Goal: Transaction & Acquisition: Purchase product/service

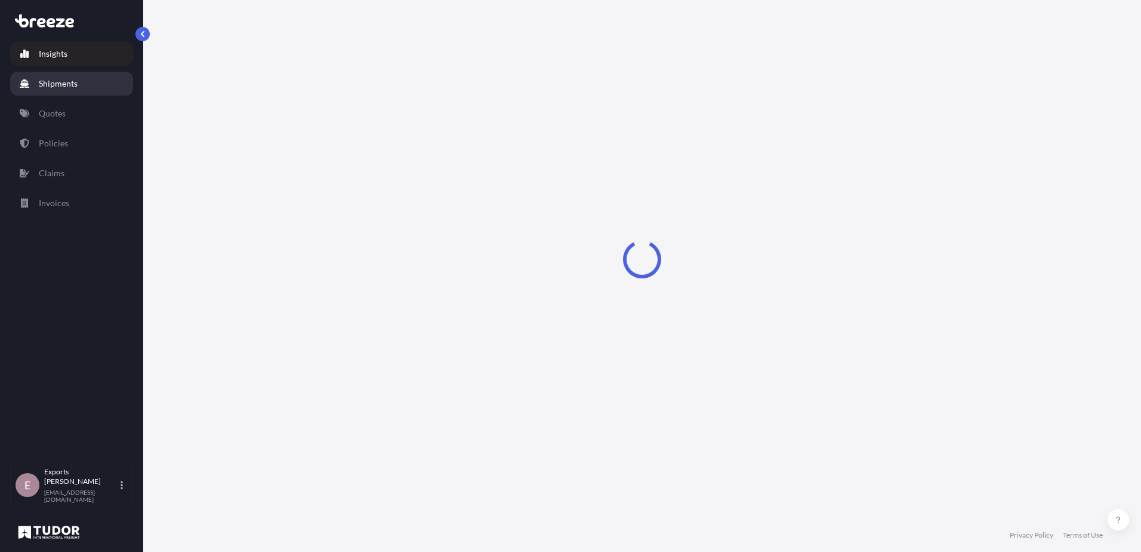
select select "2025"
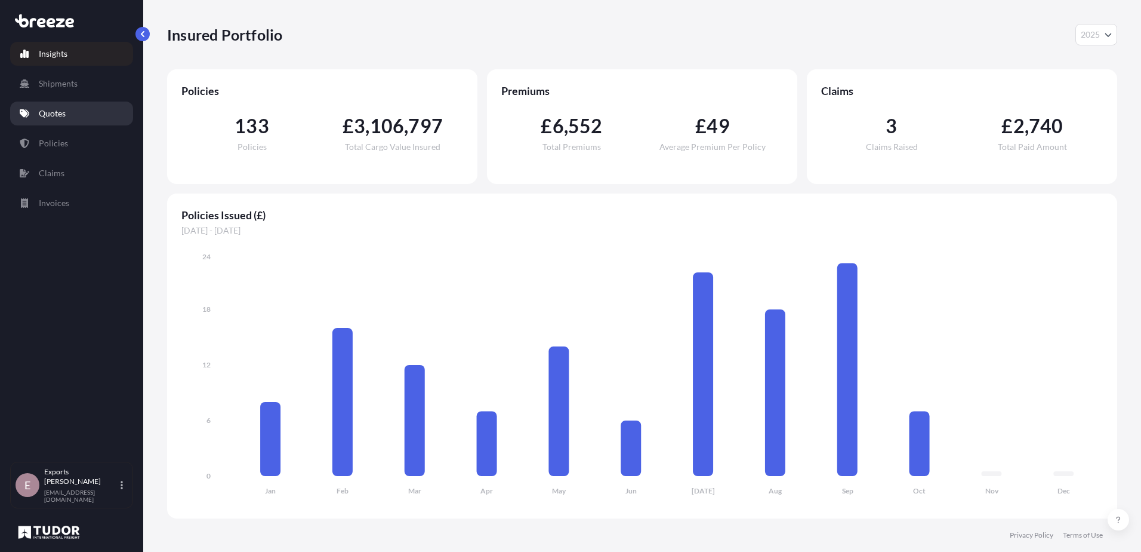
click at [61, 110] on p "Quotes" at bounding box center [52, 113] width 27 height 12
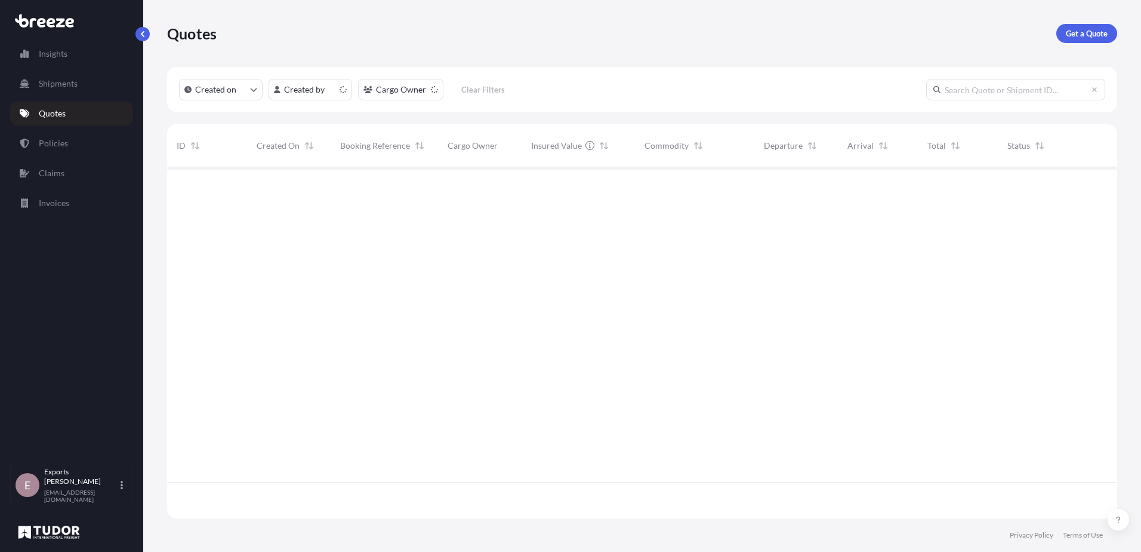
scroll to position [349, 941]
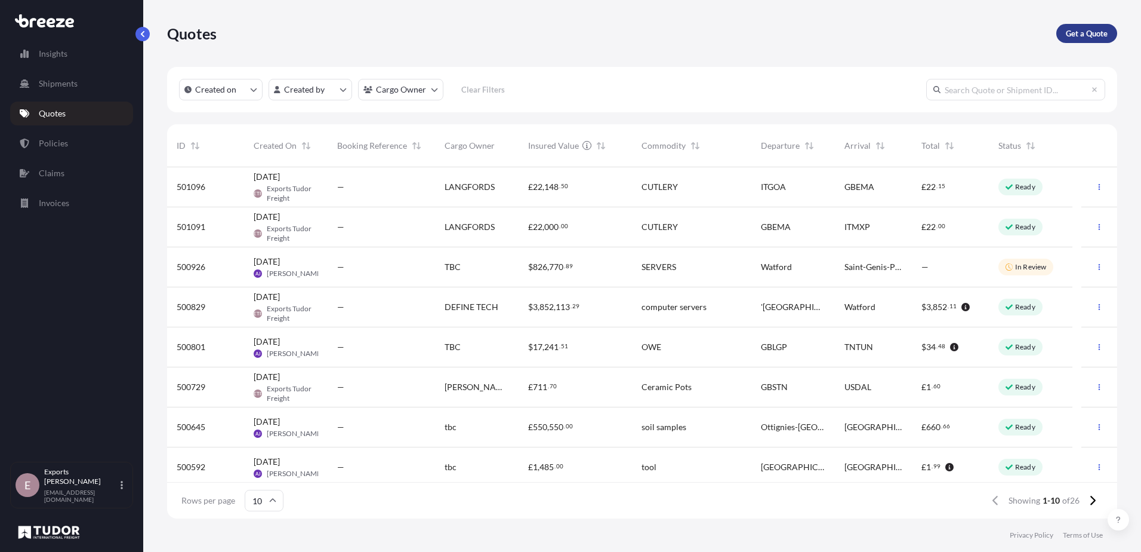
click at [1100, 24] on link "Get a Quote" at bounding box center [1087, 33] width 61 height 19
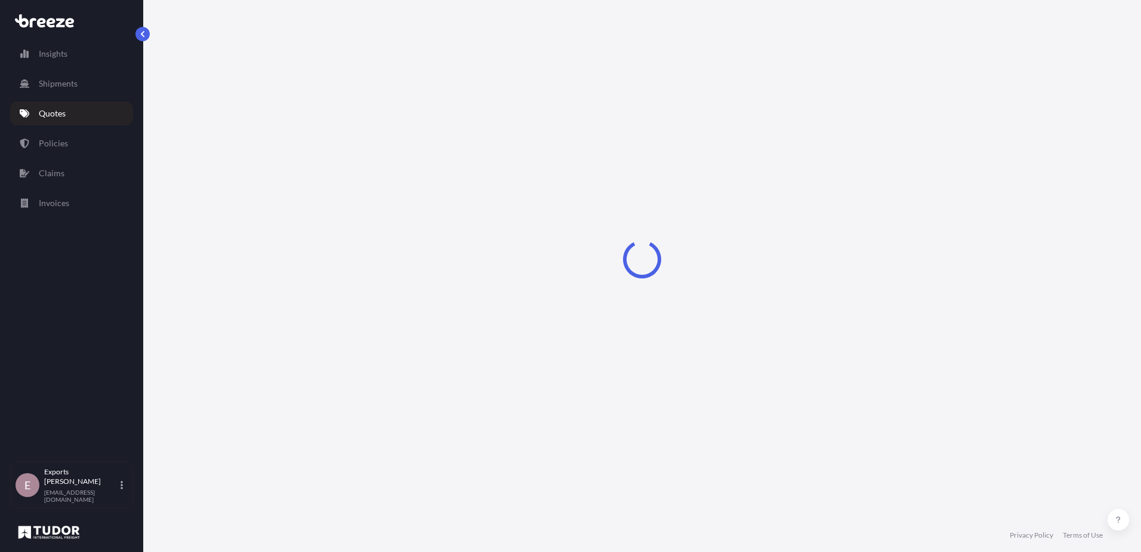
select select "Sea"
select select "1"
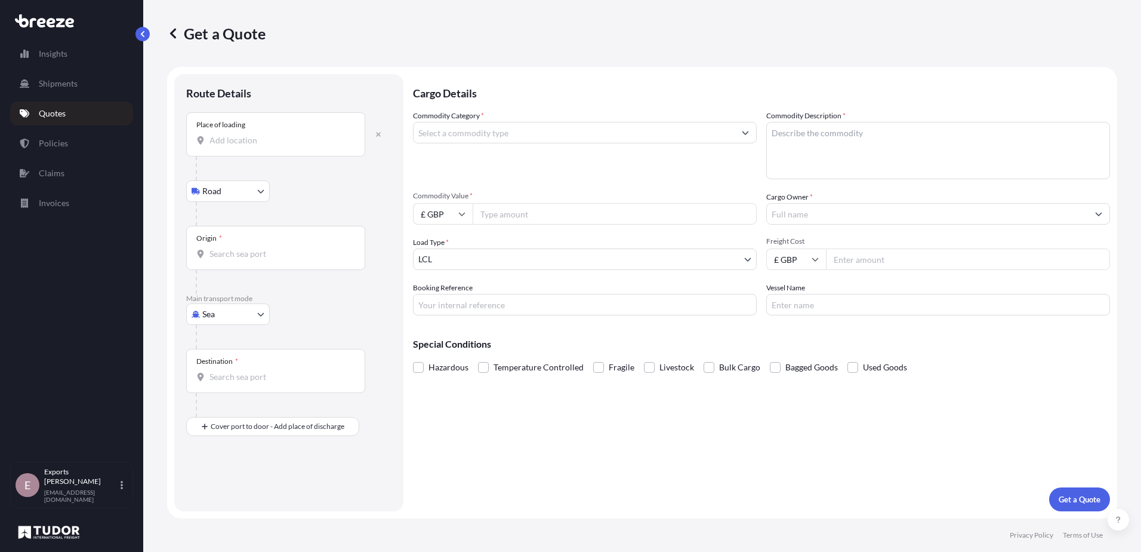
click at [222, 315] on body "Insights Shipments Quotes Policies Claims Invoices E Exports Tudor Freight [EMA…" at bounding box center [570, 276] width 1141 height 552
click at [205, 373] on div "Air" at bounding box center [228, 366] width 74 height 21
select select "Air"
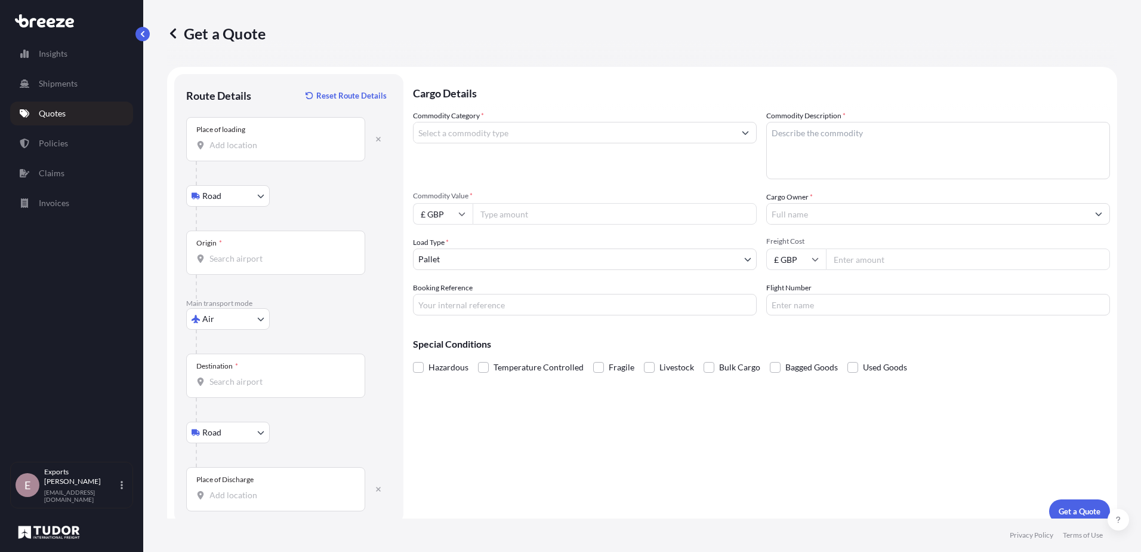
click at [236, 145] on input "Place of loading" at bounding box center [280, 145] width 141 height 12
click at [213, 141] on input "Place of loading" at bounding box center [280, 145] width 141 height 12
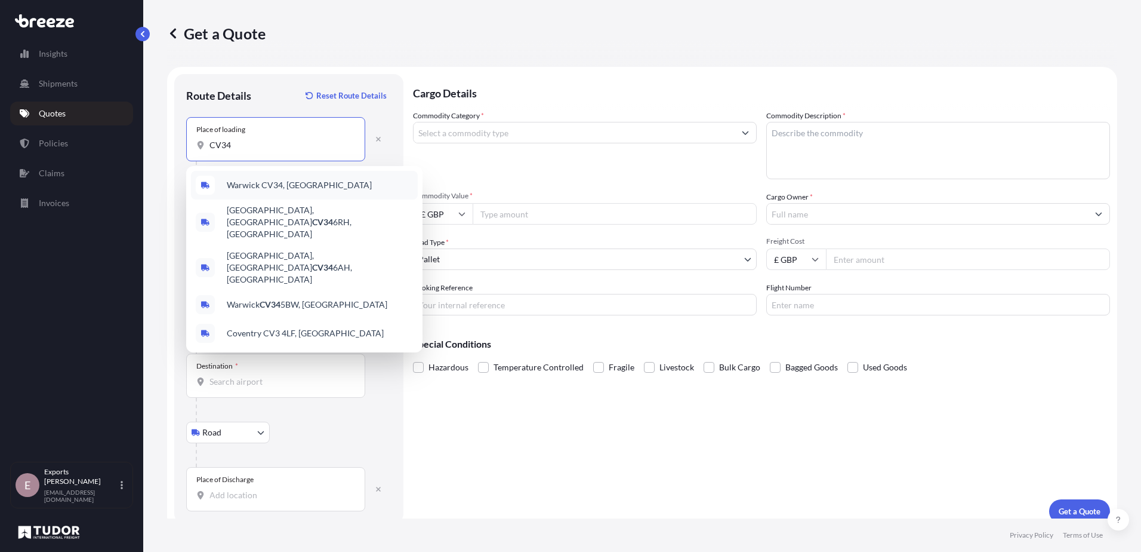
click at [373, 174] on div "Warwick CV34, [GEOGRAPHIC_DATA]" at bounding box center [304, 185] width 227 height 29
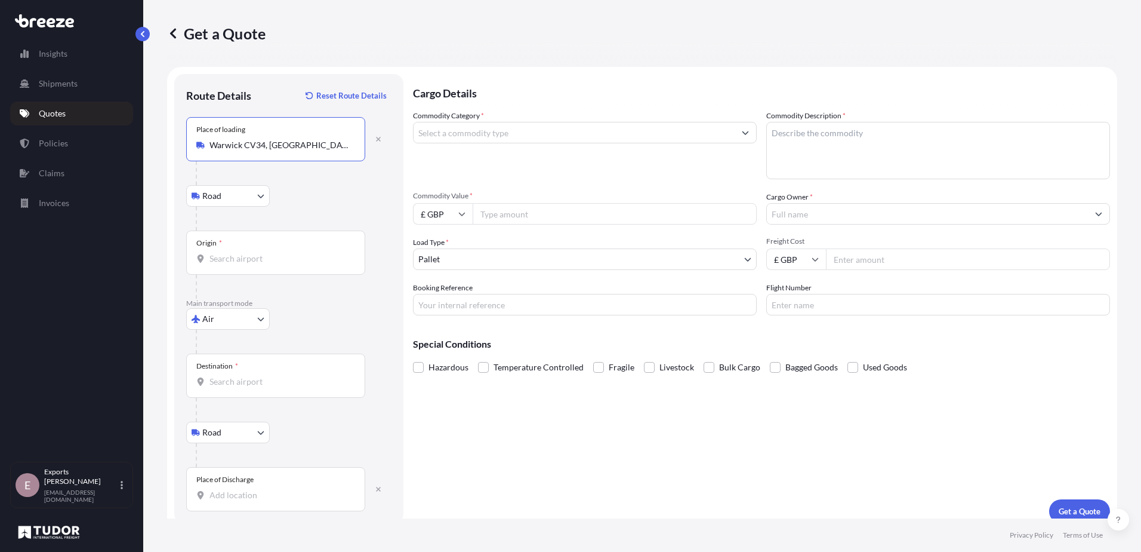
type input "Warwick CV34, [GEOGRAPHIC_DATA]"
click at [220, 264] on div "Origin *" at bounding box center [275, 252] width 179 height 44
click at [220, 264] on input "Origin *" at bounding box center [280, 259] width 141 height 12
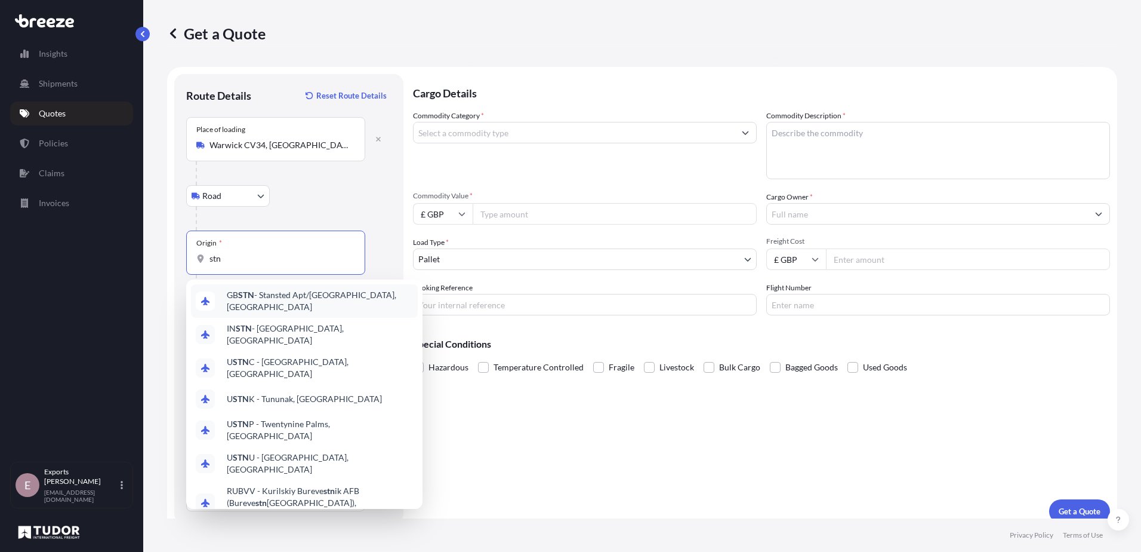
click at [343, 304] on span "GB STN - Stansted Apt/[GEOGRAPHIC_DATA], [GEOGRAPHIC_DATA]" at bounding box center [320, 301] width 186 height 24
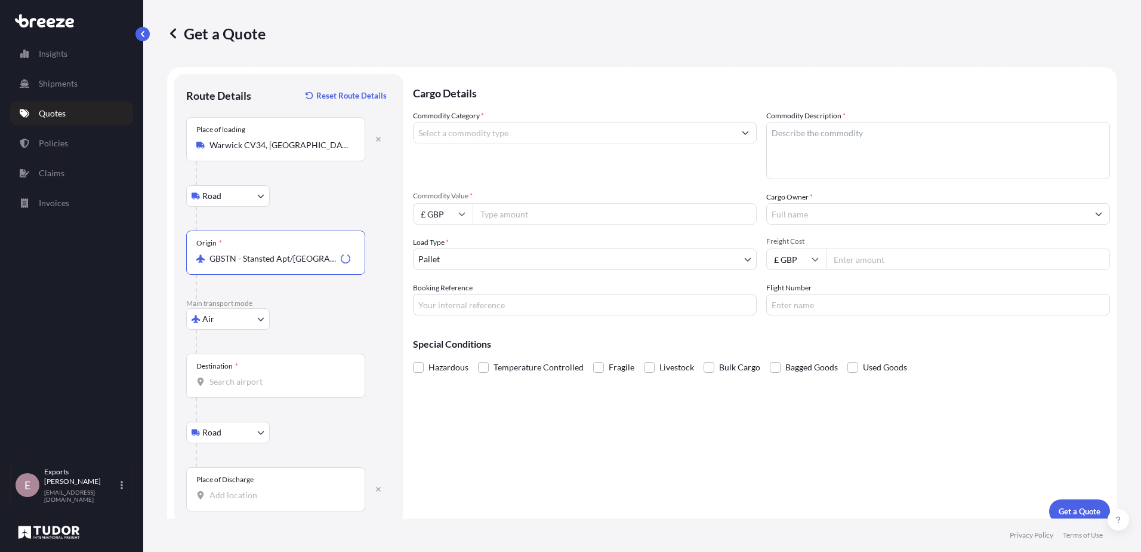
type input "GBSTN - Stansted Apt/[GEOGRAPHIC_DATA], [GEOGRAPHIC_DATA]"
click at [246, 365] on div "Destination *" at bounding box center [275, 375] width 179 height 44
click at [246, 376] on input "Destination *" at bounding box center [280, 382] width 141 height 12
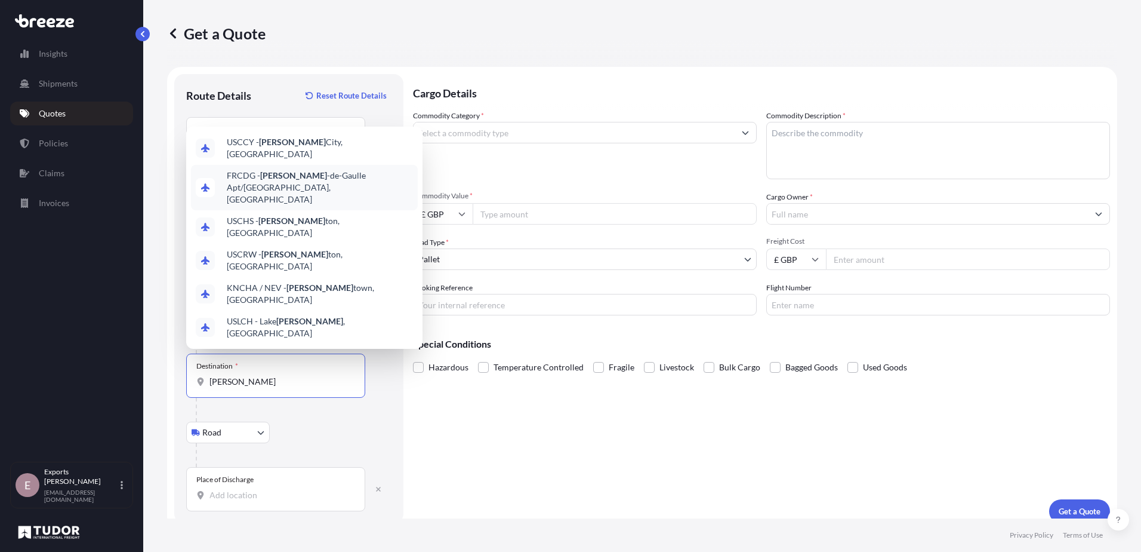
click at [312, 205] on span "FRCDG - [PERSON_NAME]/[GEOGRAPHIC_DATA], [GEOGRAPHIC_DATA]" at bounding box center [320, 188] width 186 height 36
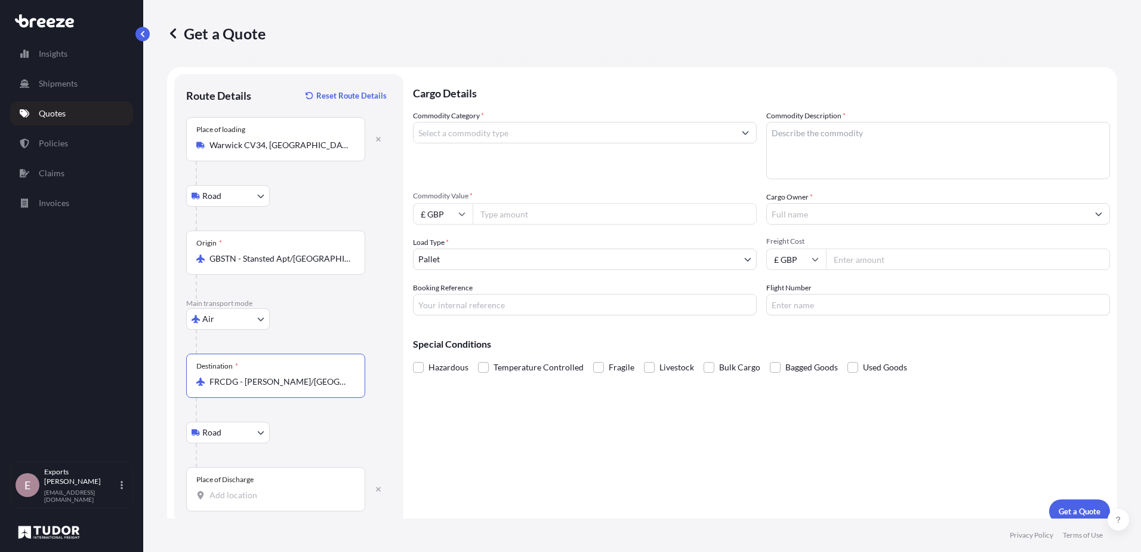
scroll to position [12, 0]
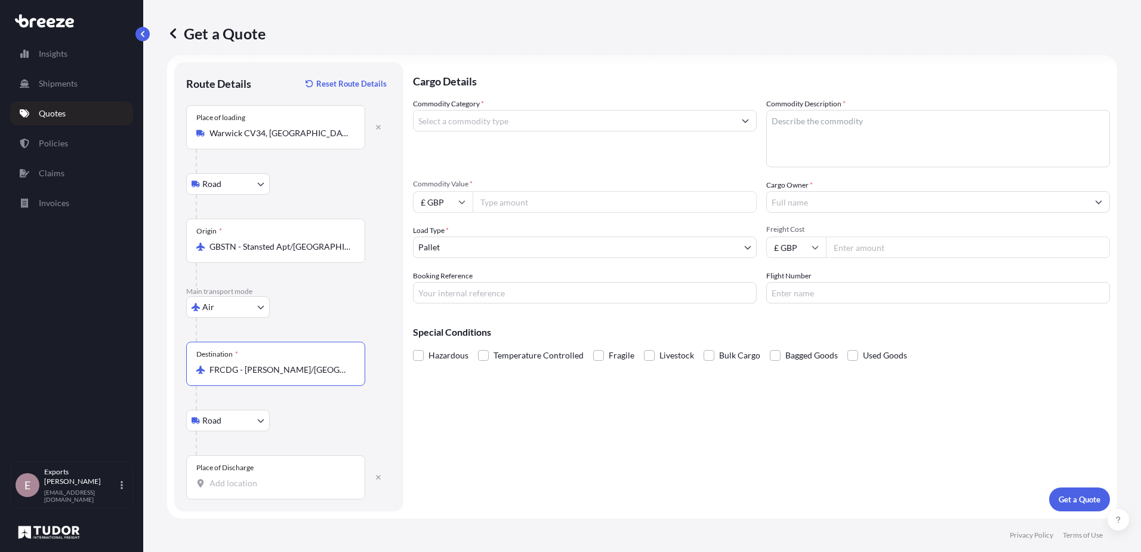
type input "FRCDG - [PERSON_NAME]/[GEOGRAPHIC_DATA], [GEOGRAPHIC_DATA]"
click at [231, 476] on div "Place of Discharge" at bounding box center [275, 477] width 179 height 44
click at [231, 477] on input "Place of Discharge" at bounding box center [280, 483] width 141 height 12
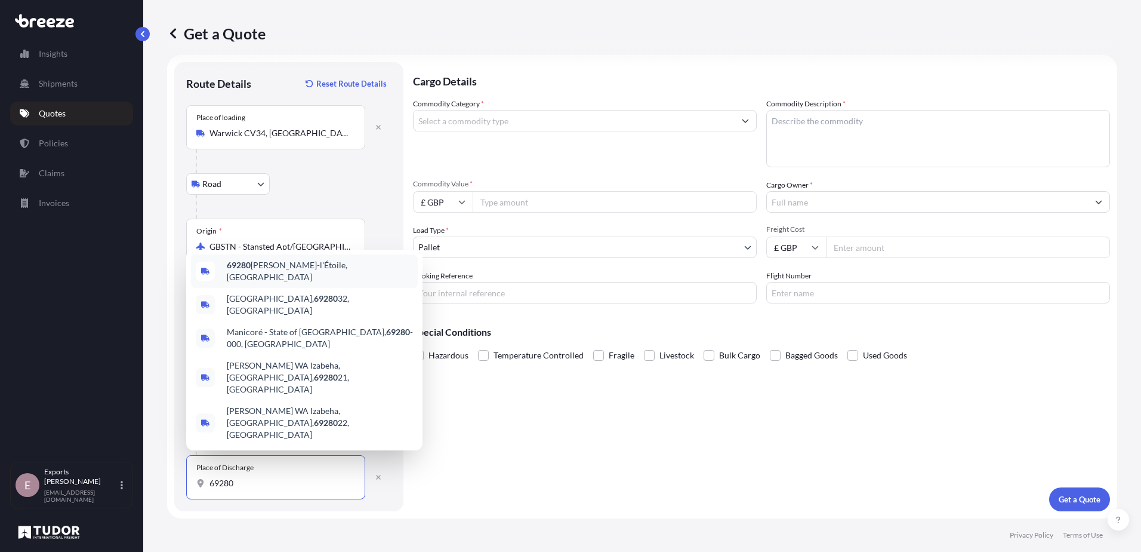
click at [294, 283] on span "69280 [PERSON_NAME]-l'Étoile, [GEOGRAPHIC_DATA]" at bounding box center [320, 271] width 186 height 24
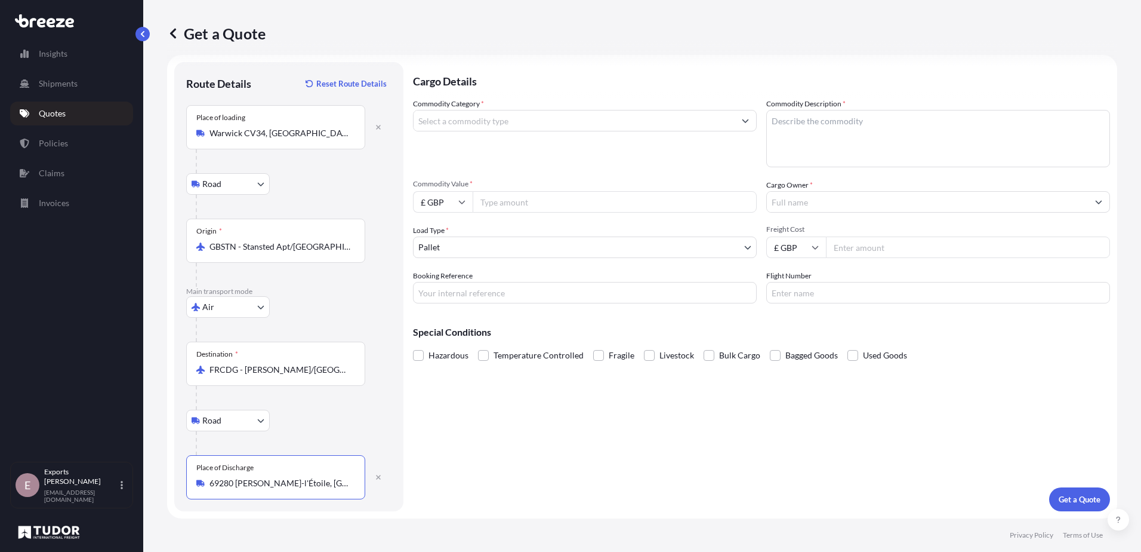
type input "69280 [PERSON_NAME]-l'Étoile, [GEOGRAPHIC_DATA]"
click at [461, 124] on input "Commodity Category *" at bounding box center [574, 120] width 321 height 21
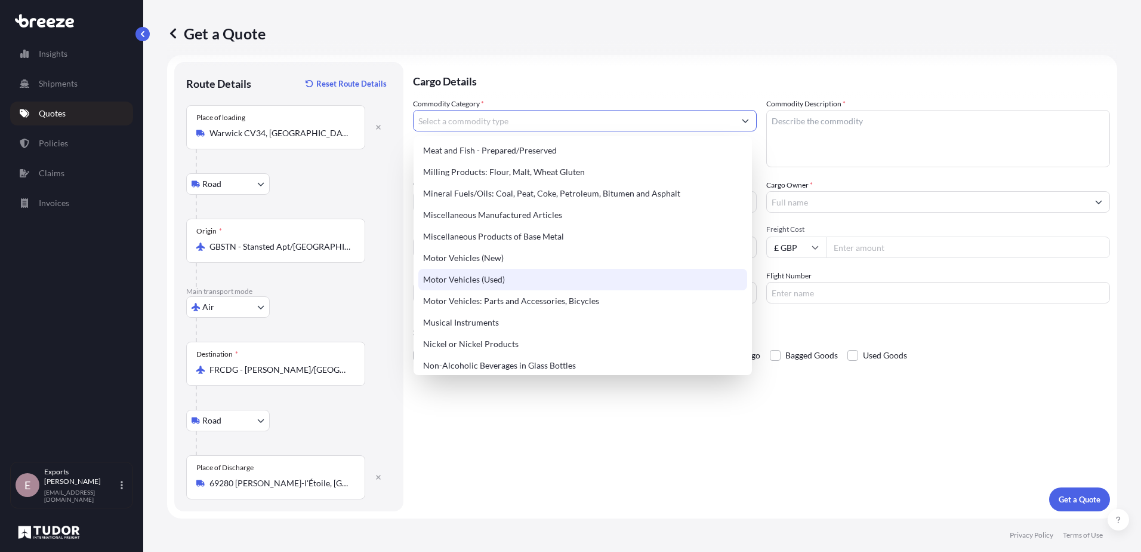
scroll to position [1586, 0]
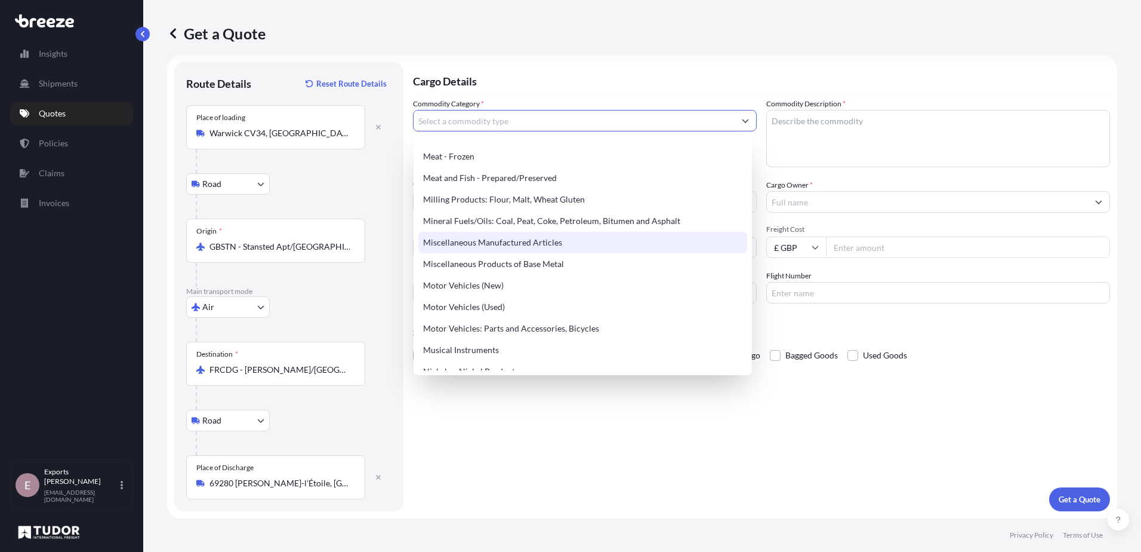
click at [570, 244] on div "Miscellaneous Manufactured Articles" at bounding box center [582, 242] width 329 height 21
type input "Miscellaneous Manufactured Articles"
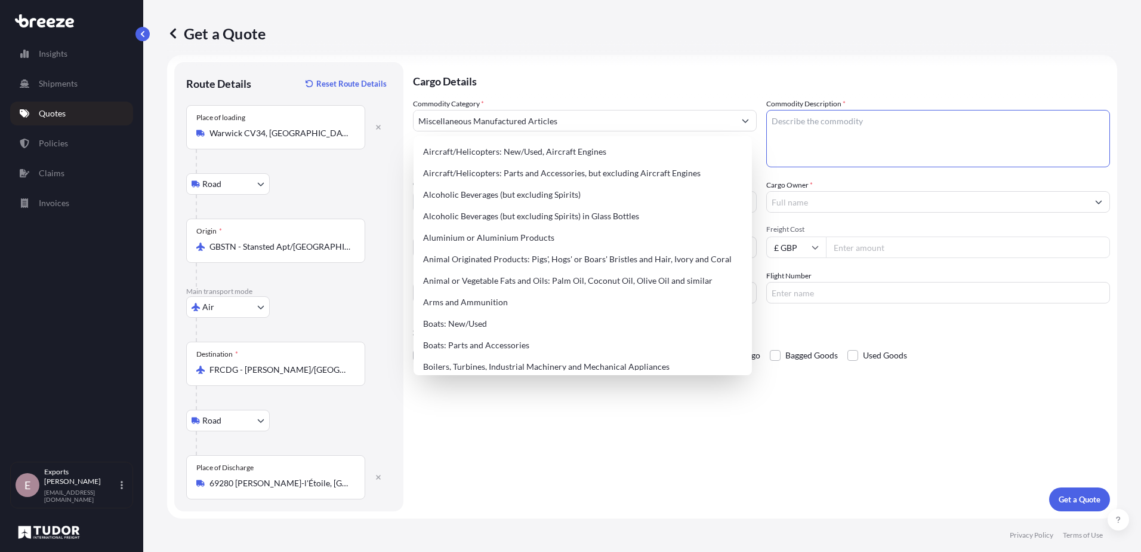
click at [853, 152] on textarea "Commodity Description *" at bounding box center [939, 138] width 344 height 57
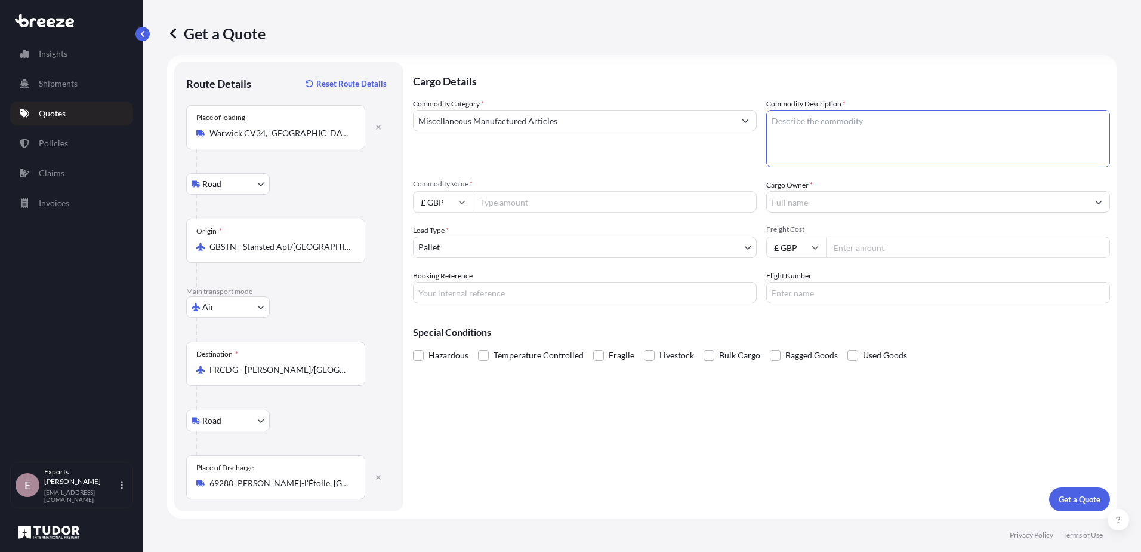
paste textarea "Prepared binders for foundry moulds or cores"
type textarea "Prepared binders for foundry moulds or cores"
click at [507, 196] on input "Commodity Value *" at bounding box center [615, 201] width 284 height 21
type input "2493"
click at [449, 210] on input "£ GBP" at bounding box center [443, 201] width 60 height 21
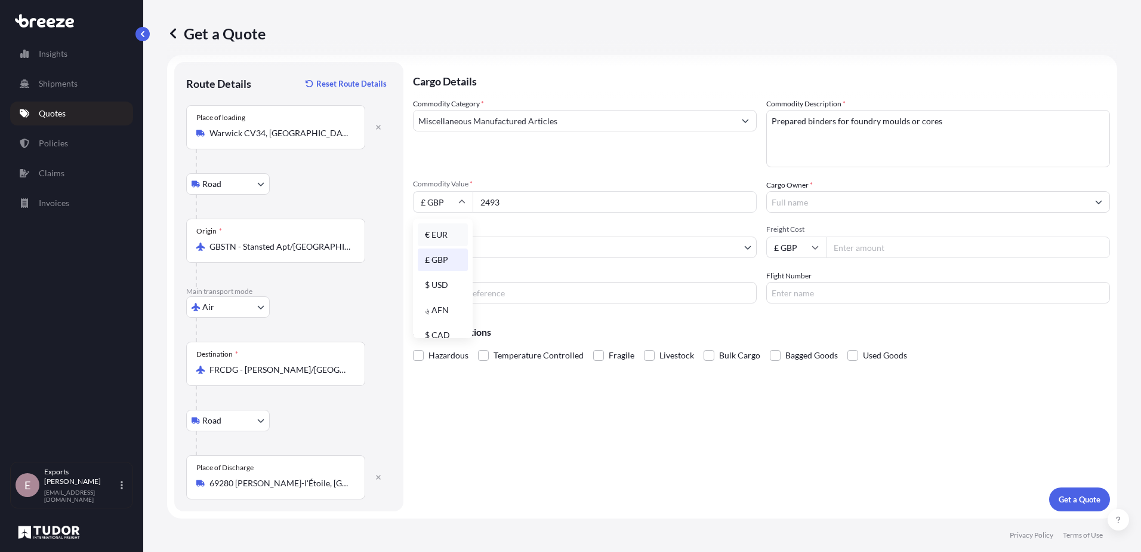
click at [447, 227] on div "€ EUR" at bounding box center [443, 234] width 50 height 23
type input "€ EUR"
click at [811, 205] on input "Cargo Owner *" at bounding box center [927, 201] width 321 height 21
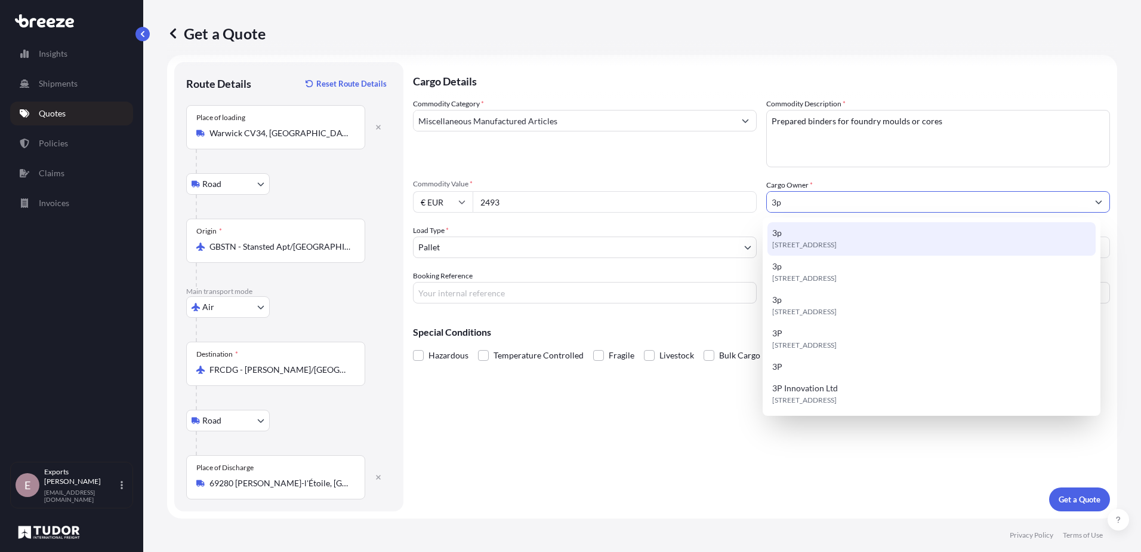
click at [837, 241] on span "[STREET_ADDRESS]" at bounding box center [805, 245] width 64 height 12
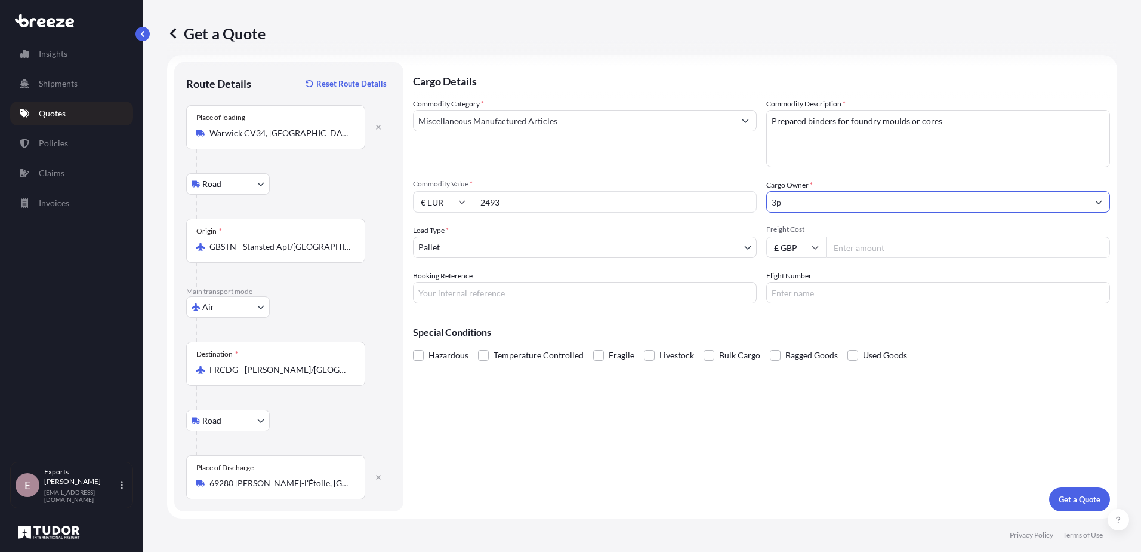
type input "3p"
click at [546, 310] on div "Cargo Details Commodity Category * Miscellaneous Manufactured Articles Commodit…" at bounding box center [761, 286] width 697 height 449
click at [549, 299] on input "Booking Reference" at bounding box center [585, 292] width 344 height 21
type input "177480"
click at [1082, 500] on p "Get a Quote" at bounding box center [1080, 499] width 42 height 12
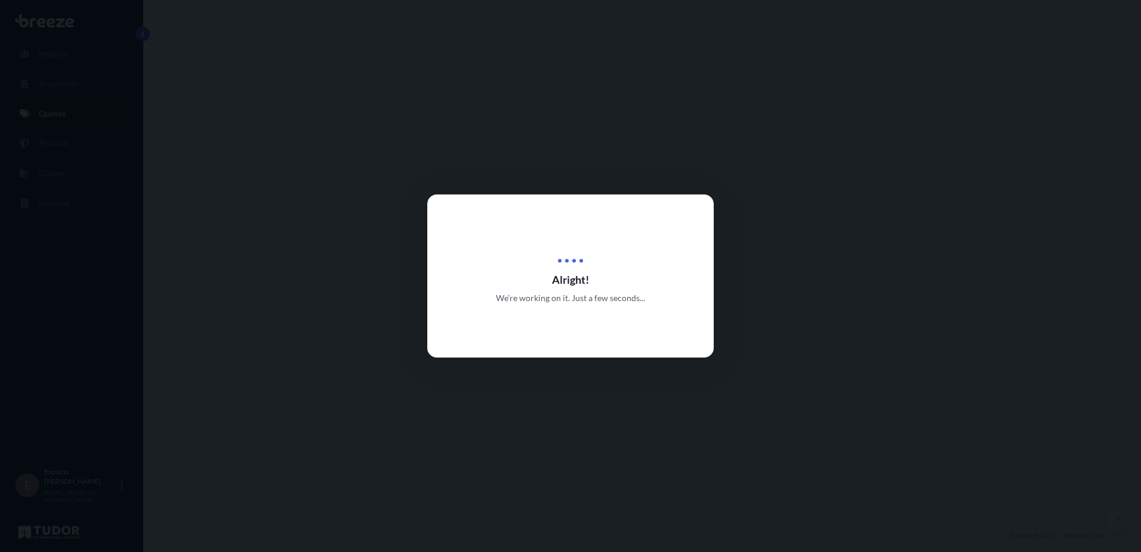
select select "Road"
select select "Air"
select select "Road"
select select "1"
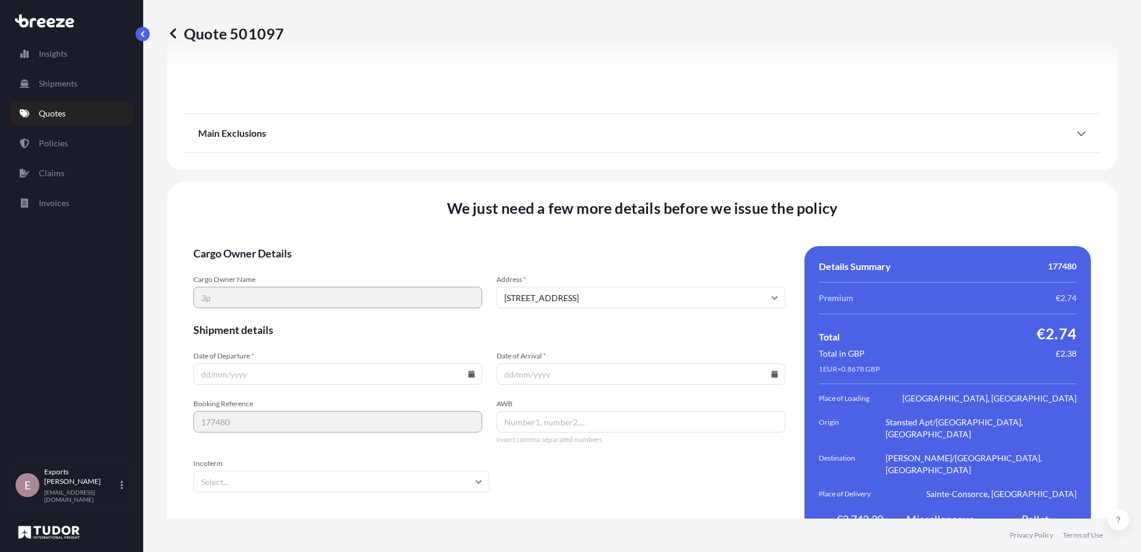
scroll to position [1569, 0]
click at [553, 362] on input "Date of Arrival *" at bounding box center [641, 372] width 289 height 21
drag, startPoint x: 412, startPoint y: 349, endPoint x: 492, endPoint y: 352, distance: 80.1
click at [413, 362] on input "Date of Departure *" at bounding box center [337, 372] width 289 height 21
click at [468, 370] on icon at bounding box center [471, 373] width 7 height 7
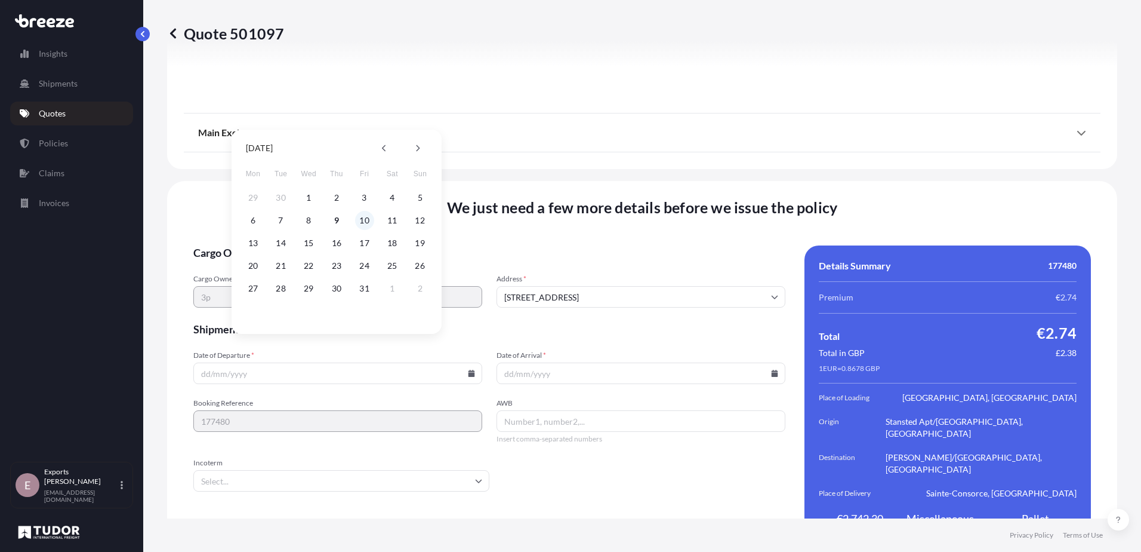
click at [363, 223] on button "10" at bounding box center [364, 220] width 19 height 19
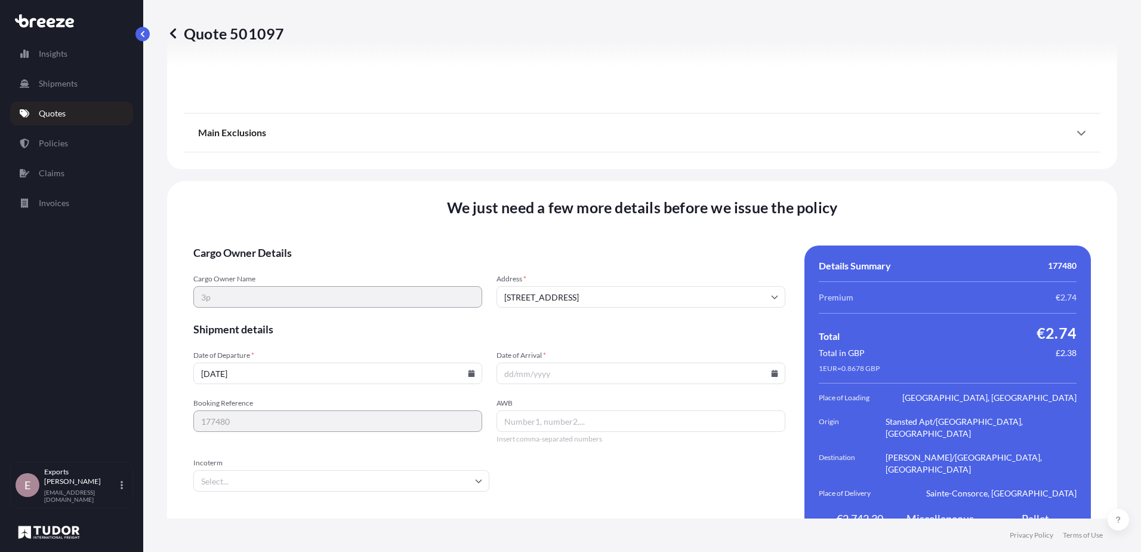
type input "[DATE]"
click at [772, 370] on icon at bounding box center [775, 373] width 7 height 7
click at [549, 245] on button "13" at bounding box center [553, 242] width 19 height 19
type input "[DATE]"
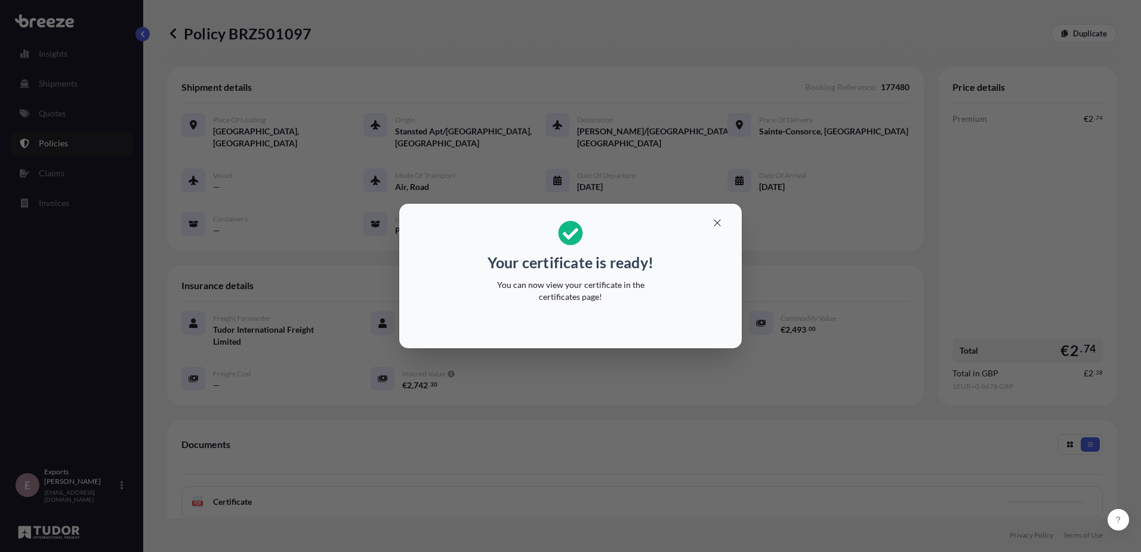
click at [755, 406] on div "Your certificate is ready! You can now view your certificate in the certificate…" at bounding box center [570, 276] width 1141 height 552
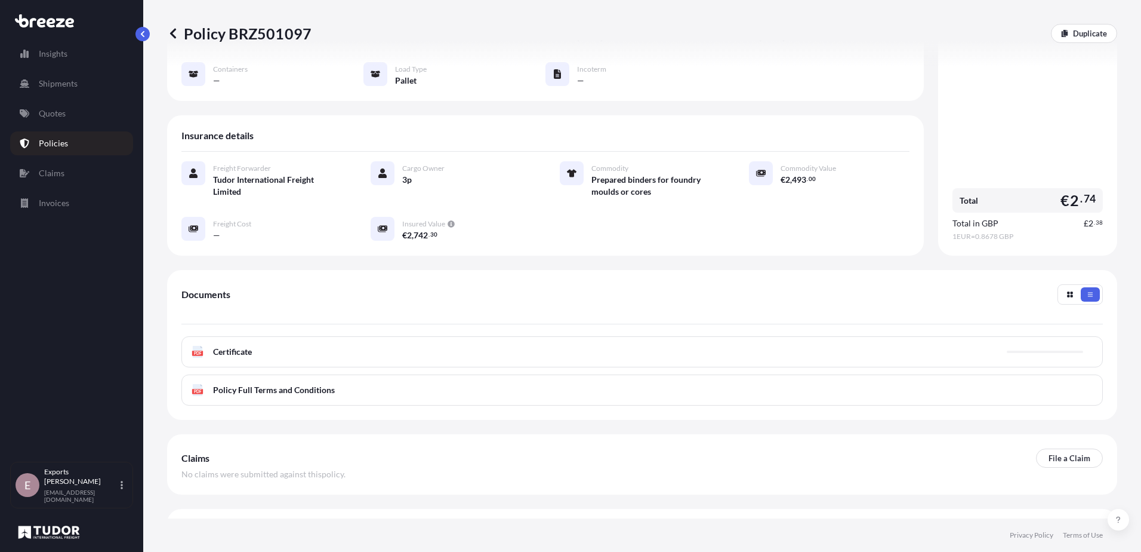
scroll to position [167, 0]
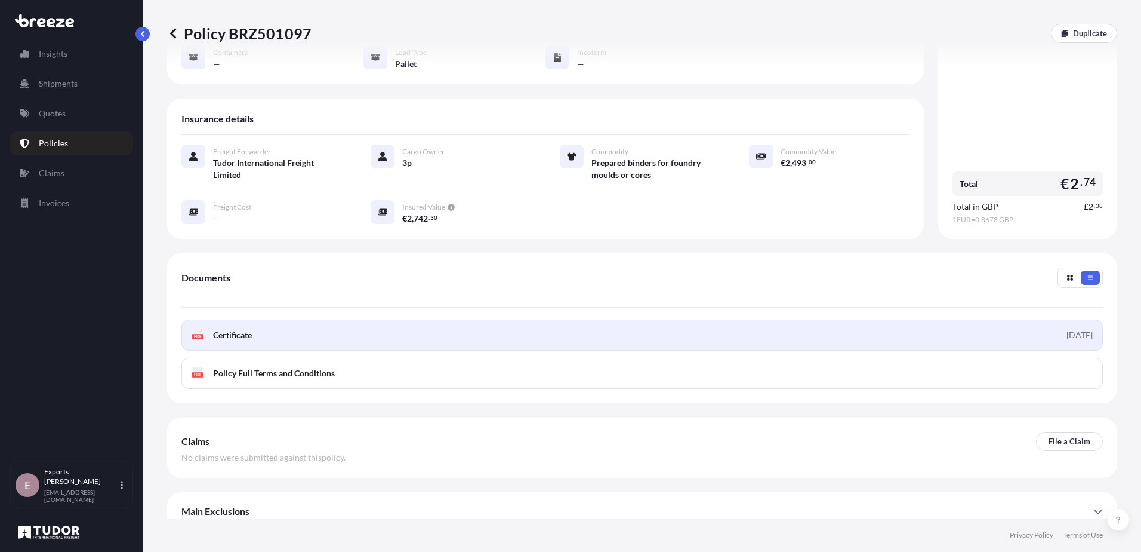
click at [899, 328] on link "PDF Certificate [DATE]" at bounding box center [642, 334] width 922 height 31
